Goal: Information Seeking & Learning: Understand process/instructions

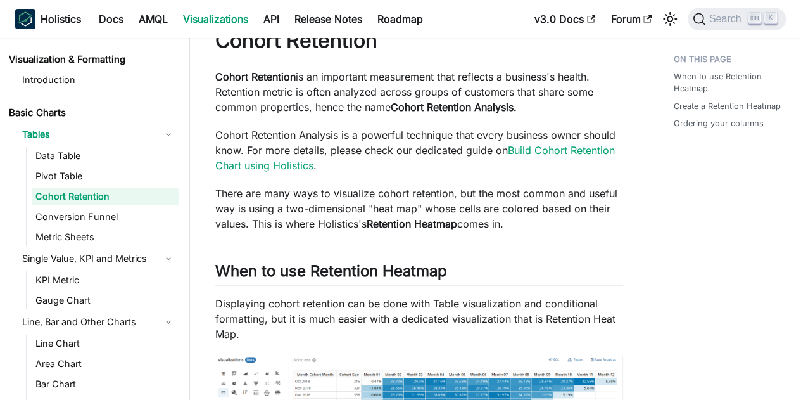
scroll to position [63, 0]
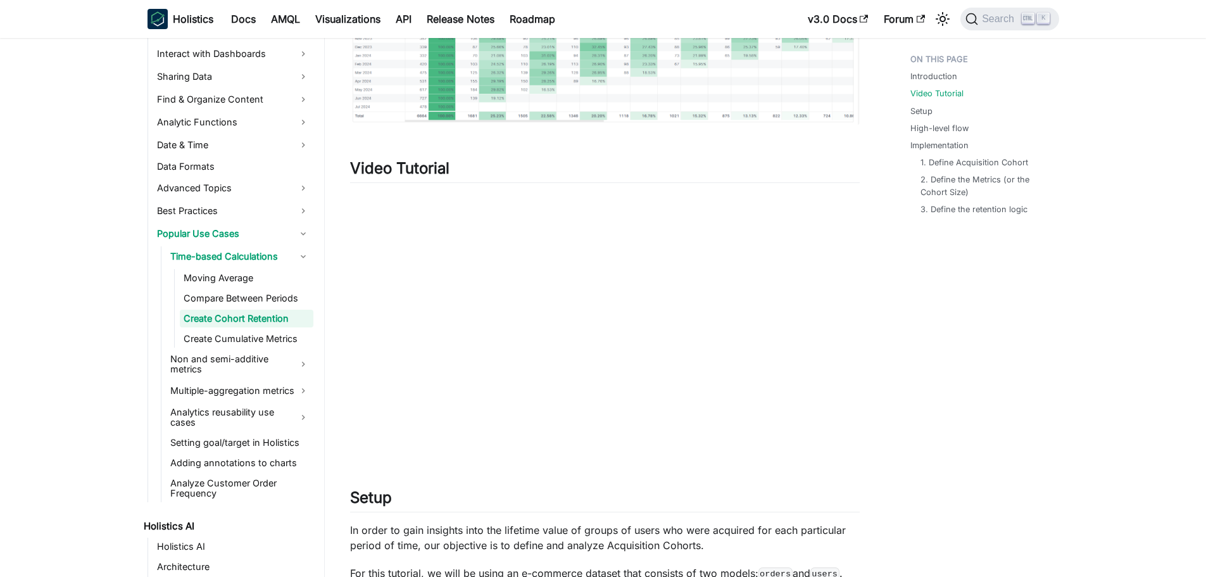
scroll to position [443, 0]
